Goal: Task Accomplishment & Management: Manage account settings

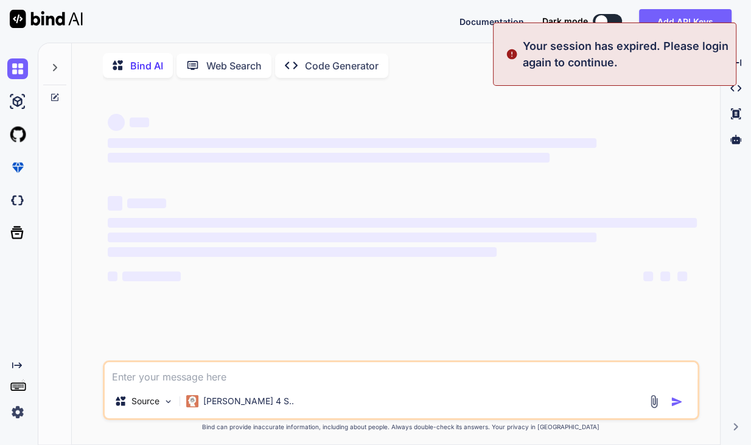
type textarea "x"
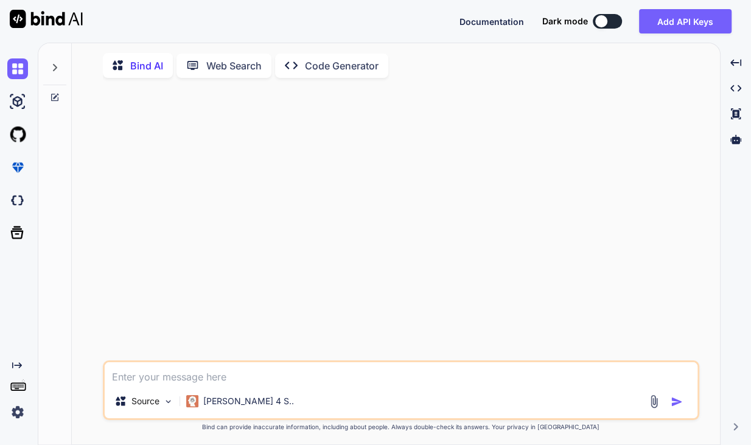
click at [292, 185] on div at bounding box center [402, 224] width 594 height 272
click at [673, 23] on button "Add API Keys" at bounding box center [685, 21] width 92 height 24
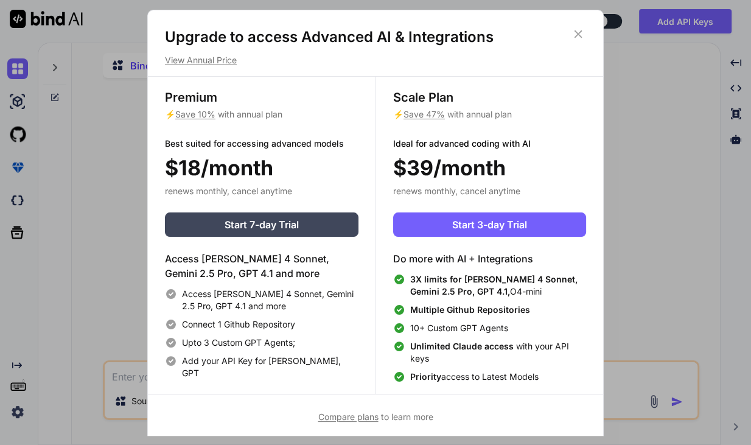
click at [579, 34] on icon at bounding box center [578, 34] width 8 height 8
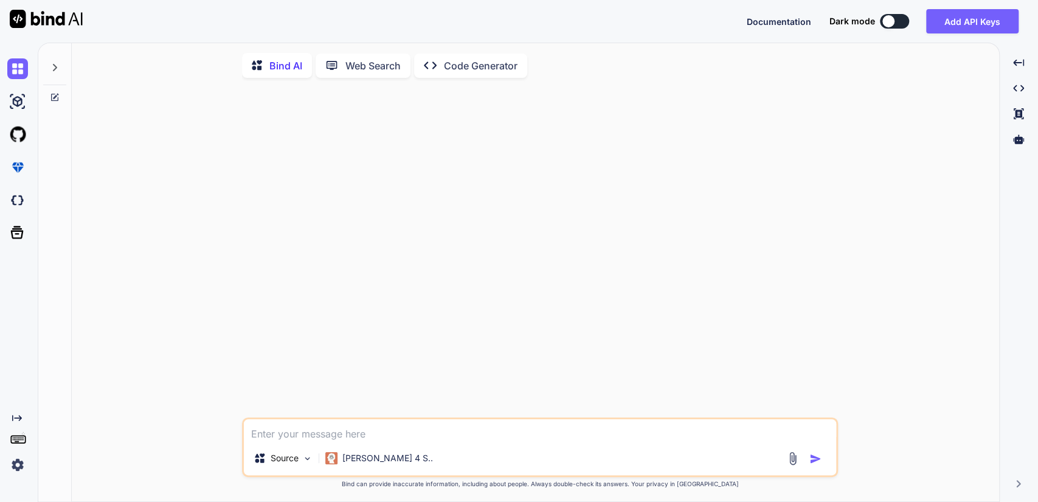
click at [688, 232] on div at bounding box center [541, 253] width 594 height 330
click at [23, 444] on img at bounding box center [17, 464] width 21 height 21
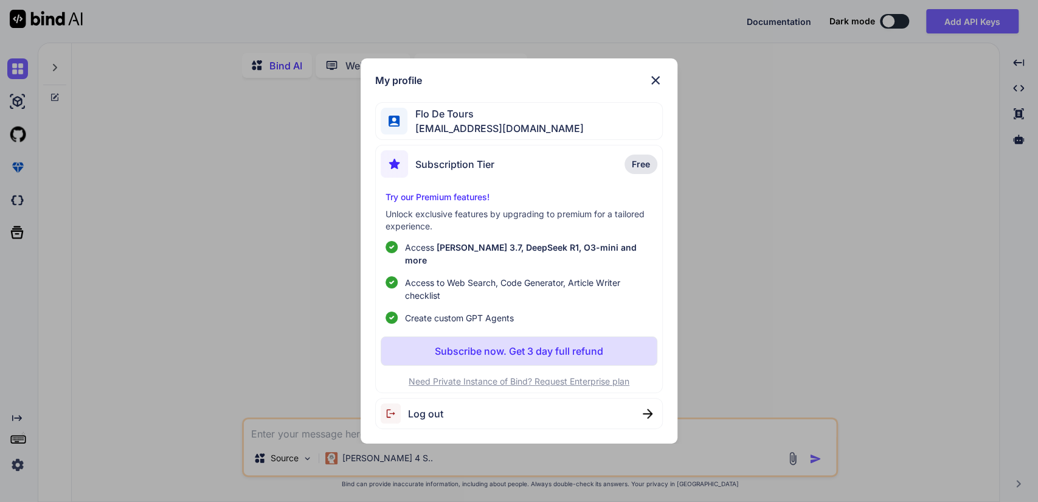
click at [664, 84] on div "My profile Flo De Tours flodetours@gmail.com Subscription Tier Free Try our Pre…" at bounding box center [519, 251] width 317 height 386
click at [655, 85] on img at bounding box center [655, 80] width 15 height 15
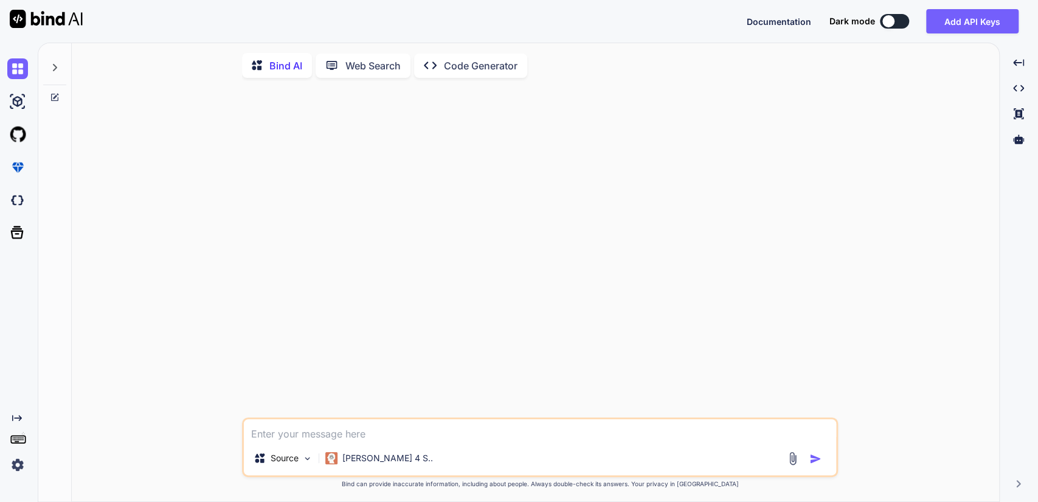
click at [19, 444] on img at bounding box center [17, 464] width 21 height 21
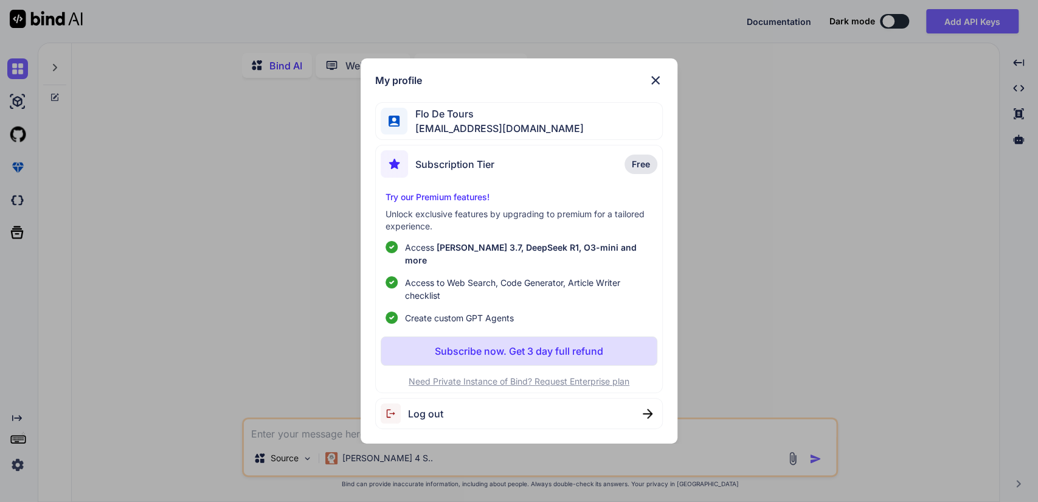
click at [457, 164] on span "Subscription Tier" at bounding box center [454, 164] width 79 height 15
click at [637, 170] on span "Free" at bounding box center [641, 164] width 18 height 12
click at [656, 84] on img at bounding box center [655, 80] width 15 height 15
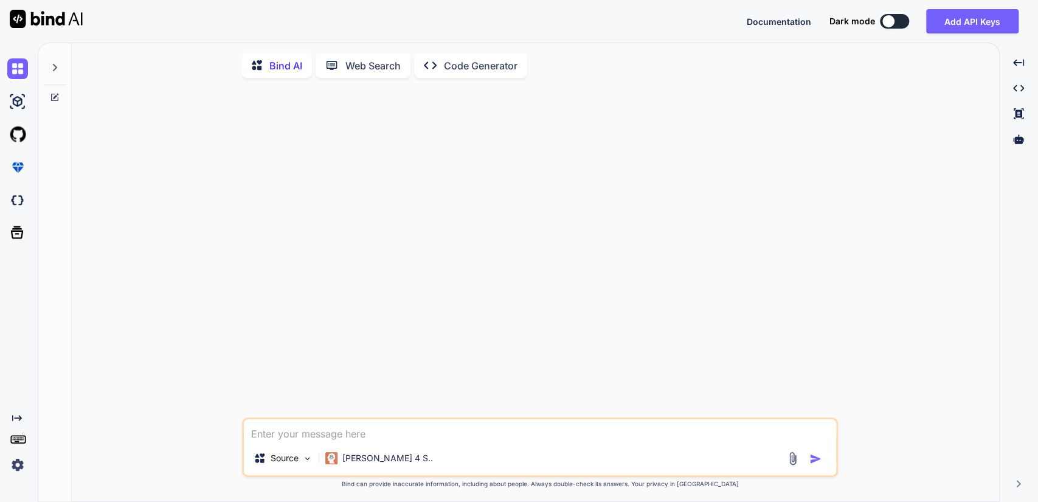
click at [55, 68] on icon at bounding box center [55, 67] width 4 height 7
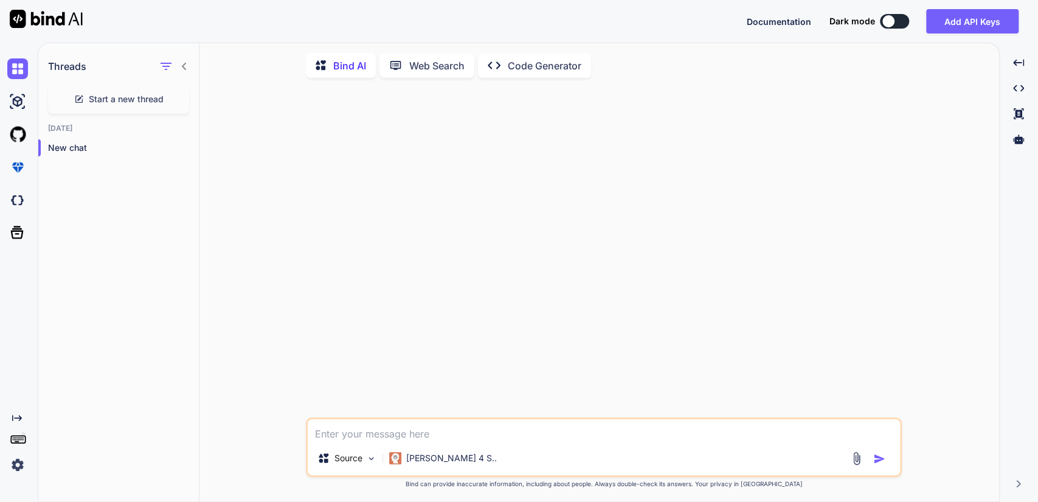
click at [330, 190] on div at bounding box center [605, 253] width 594 height 330
click at [20, 444] on img at bounding box center [17, 464] width 21 height 21
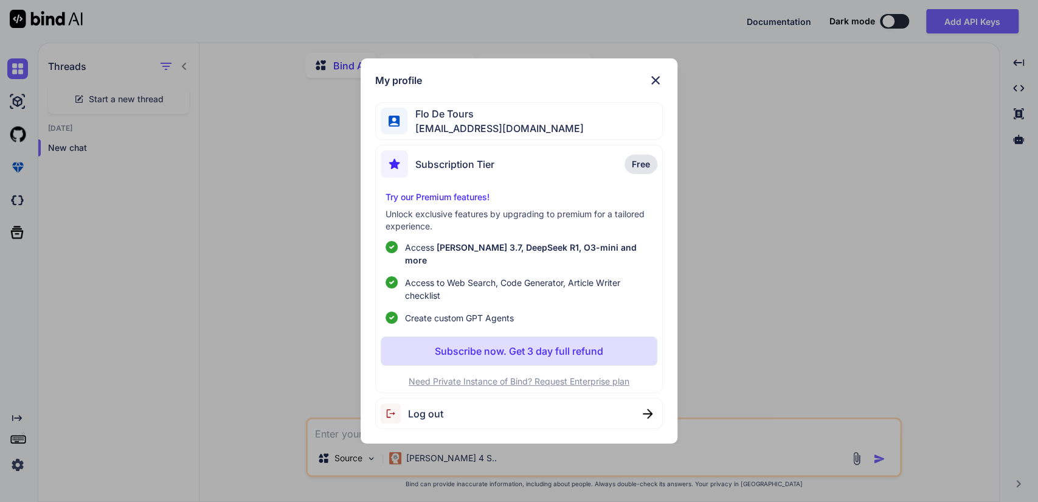
click at [428, 407] on span "Log out" at bounding box center [425, 413] width 35 height 15
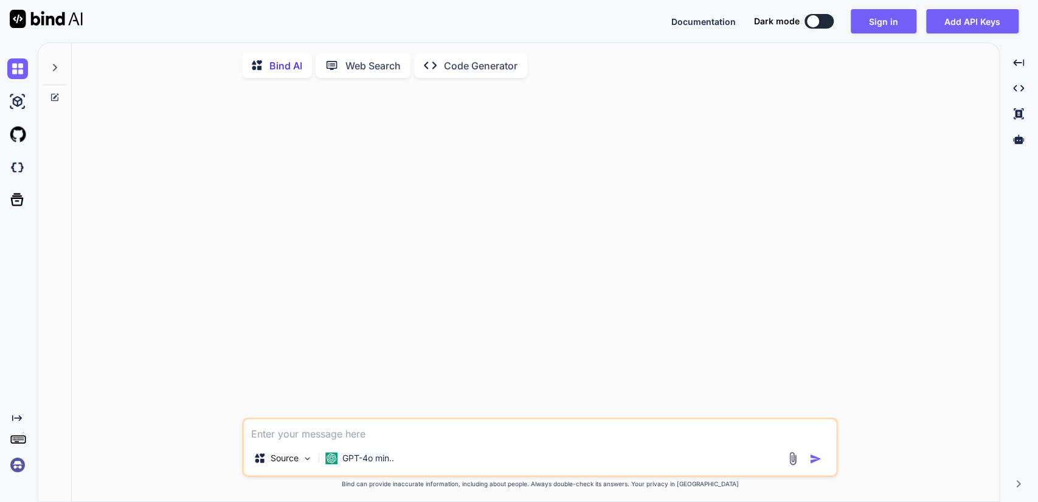
type textarea "x"
click at [331, 257] on div at bounding box center [541, 253] width 594 height 330
drag, startPoint x: 331, startPoint y: 257, endPoint x: 707, endPoint y: 77, distance: 417.3
click at [707, 77] on div "Bind AI Web Search Created with Pixso. Code Generator Source GPT-4o min.. Creat…" at bounding box center [536, 275] width 928 height 455
click at [878, 17] on button "Sign in" at bounding box center [884, 21] width 66 height 24
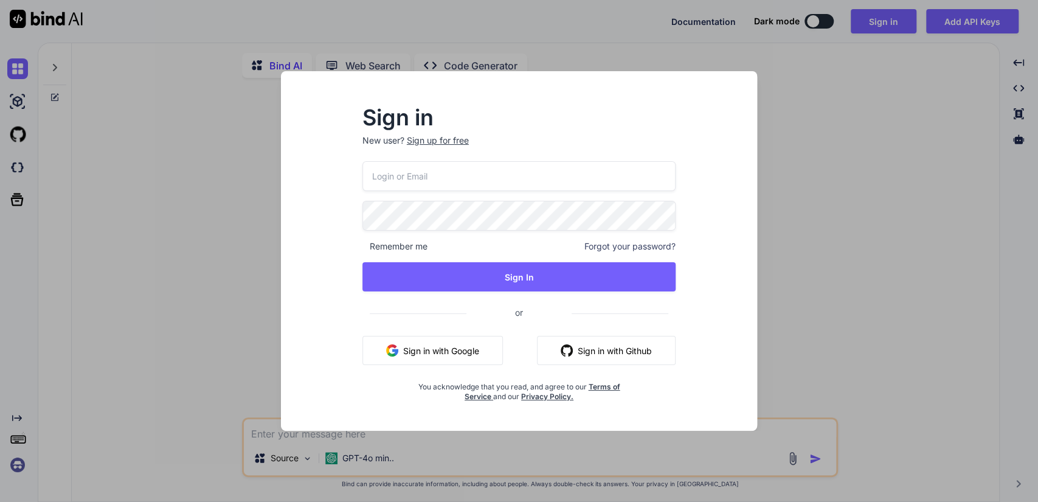
click at [404, 349] on button "Sign in with Google" at bounding box center [432, 350] width 140 height 29
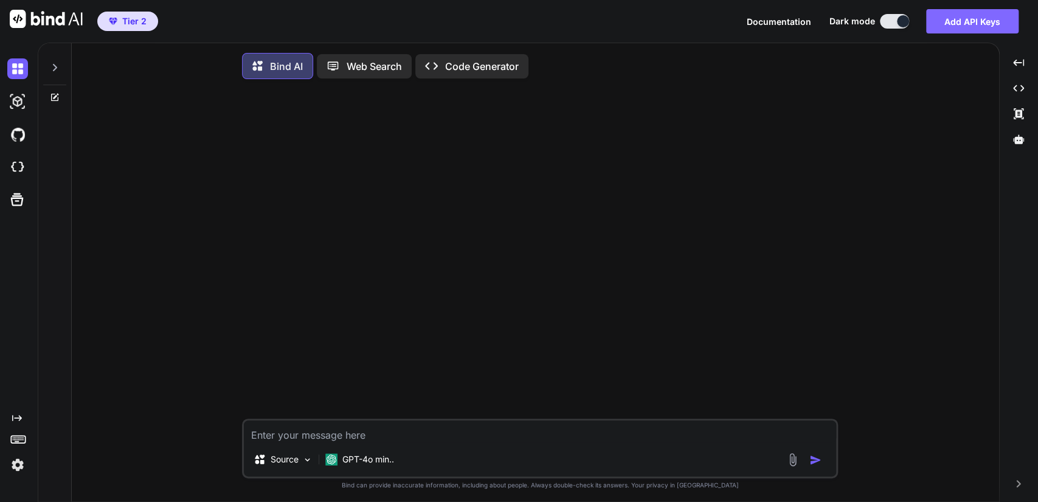
click at [954, 22] on button "Add API Keys" at bounding box center [972, 21] width 92 height 24
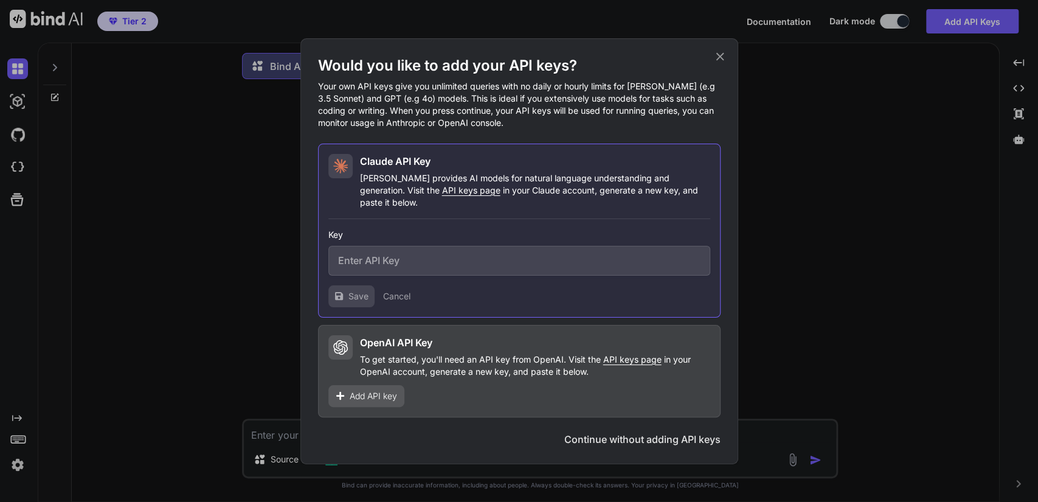
click at [461, 259] on input "text" at bounding box center [519, 261] width 382 height 30
click at [858, 142] on div "Would you like to add your API keys? Your own API keys give you unlimited queri…" at bounding box center [519, 251] width 1038 height 502
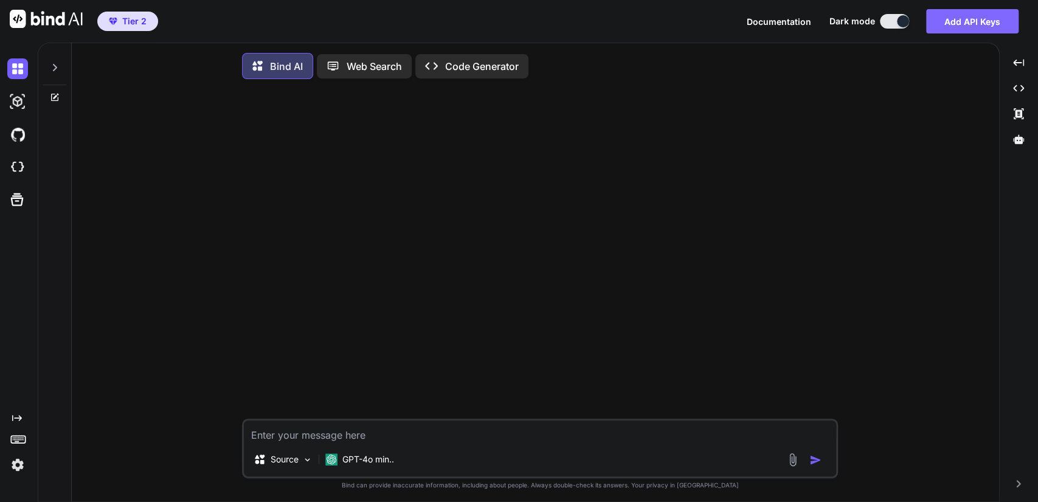
click at [963, 18] on button "Add API Keys" at bounding box center [972, 21] width 92 height 24
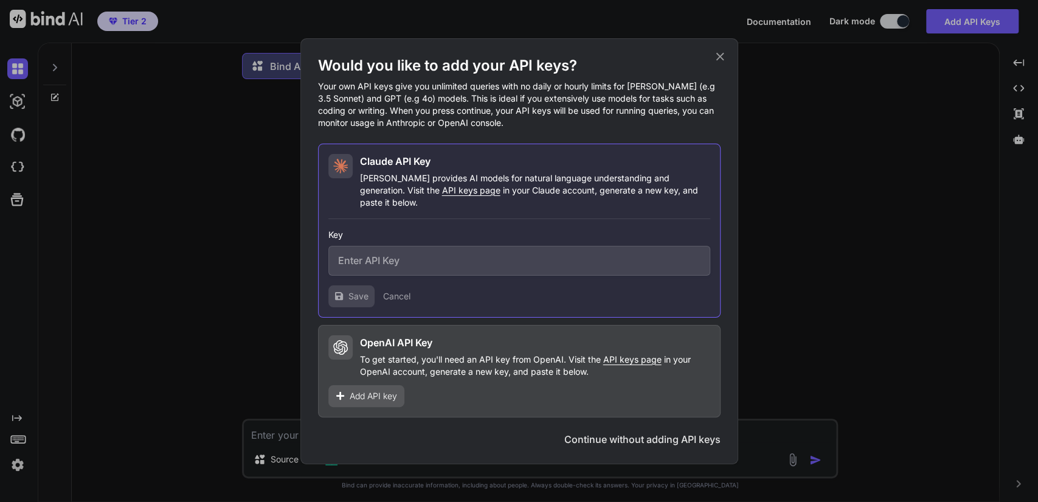
click at [487, 254] on input "text" at bounding box center [519, 261] width 382 height 30
paste input "sk-ant-api03-c0M0w_6gZYHeISeAclvBqfesiEQkIygPy80bTDHtKuZASa8rmlsrZnjXoEqbWJTVTP…"
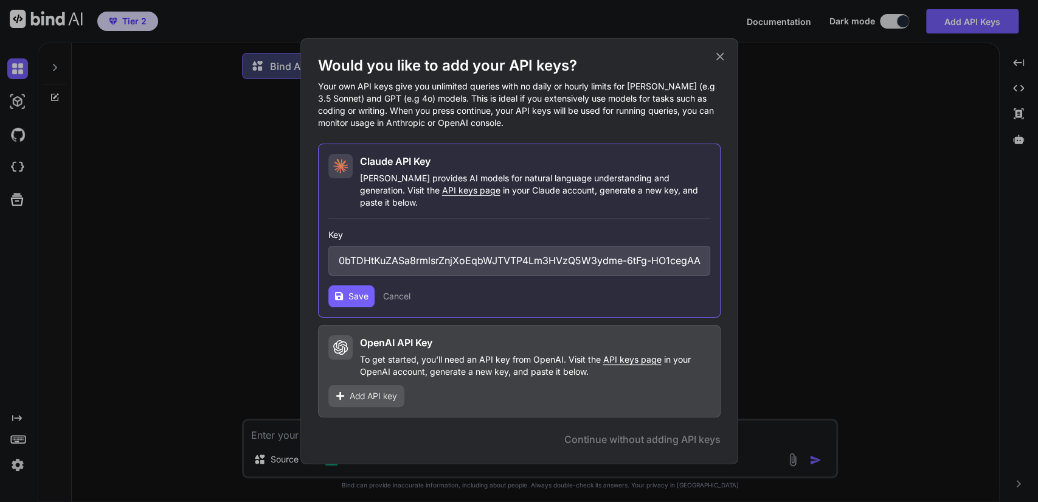
type input "sk-ant-api03-c0M0w_6gZYHeISeAclvBqfesiEQkIygPy80bTDHtKuZASa8rmlsrZnjXoEqbWJTVTP…"
click at [352, 295] on span "Save" at bounding box center [359, 296] width 20 height 12
click at [872, 190] on div "Would you like to add your API keys? Your own API keys give you unlimited queri…" at bounding box center [519, 251] width 1038 height 502
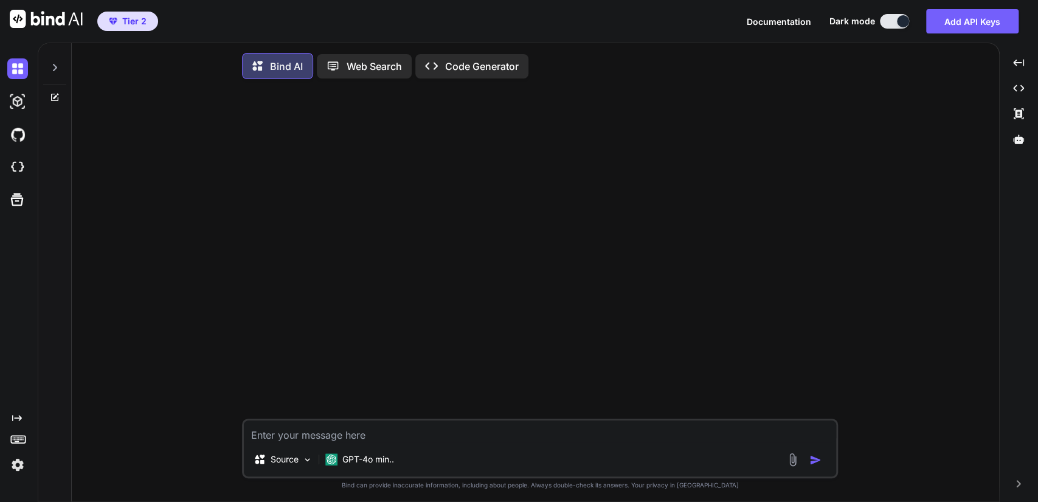
click at [423, 442] on textarea at bounding box center [540, 431] width 592 height 22
click at [21, 163] on img at bounding box center [17, 167] width 21 height 21
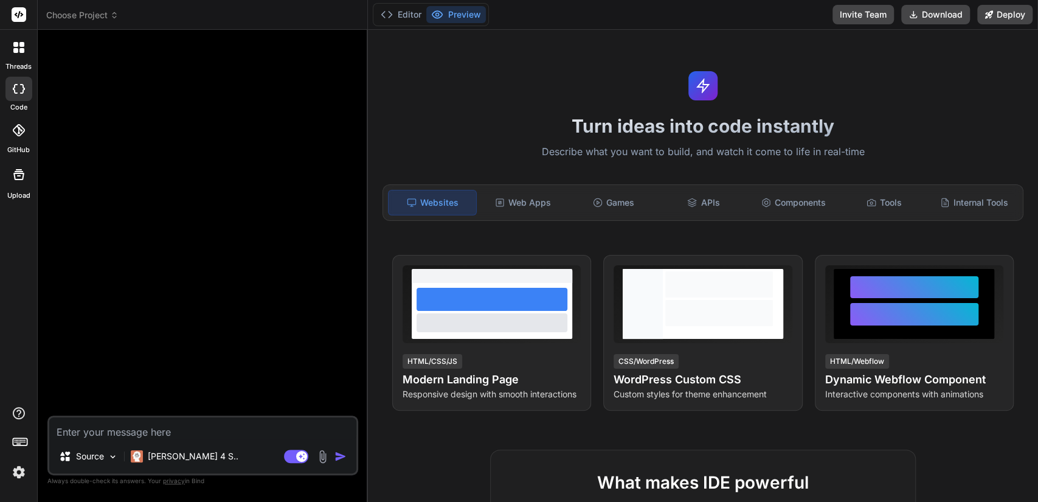
type textarea "x"
